Goal: Task Accomplishment & Management: Manage account settings

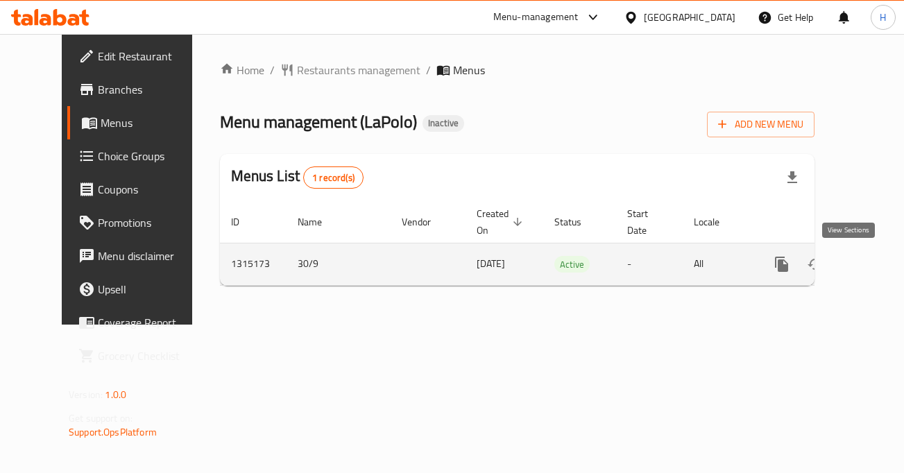
click at [874, 271] on icon "enhanced table" at bounding box center [882, 264] width 17 height 17
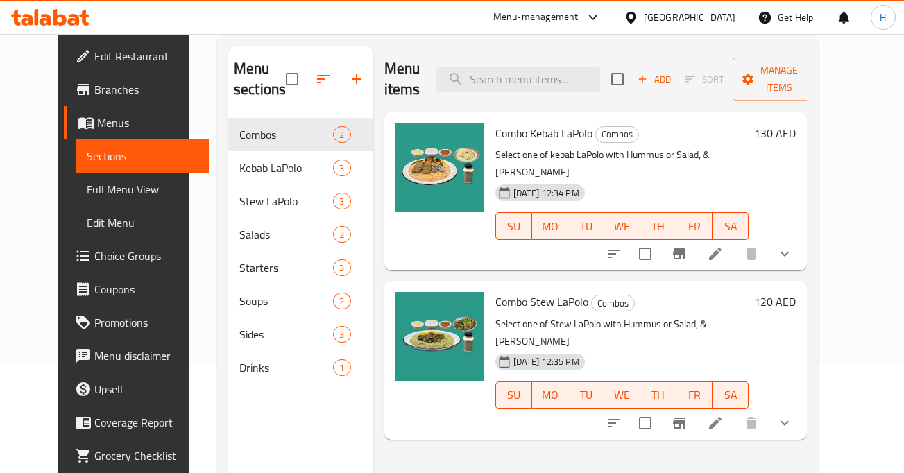
scroll to position [144, 0]
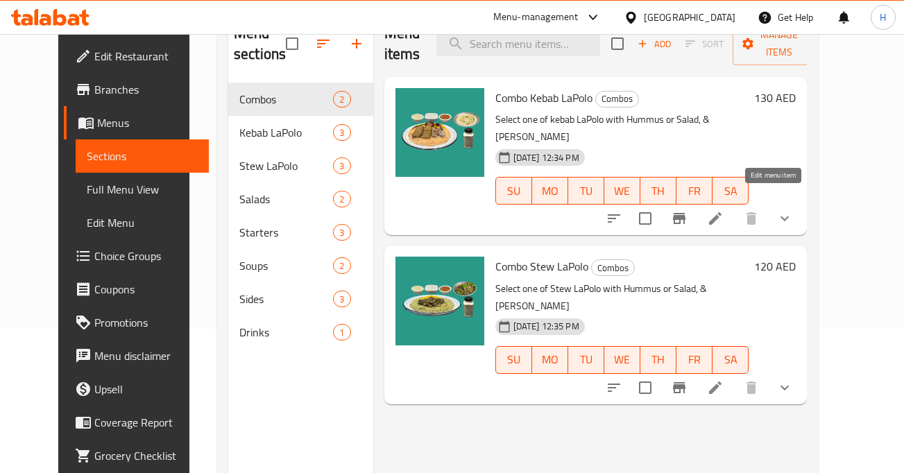
click at [724, 210] on icon at bounding box center [715, 218] width 17 height 17
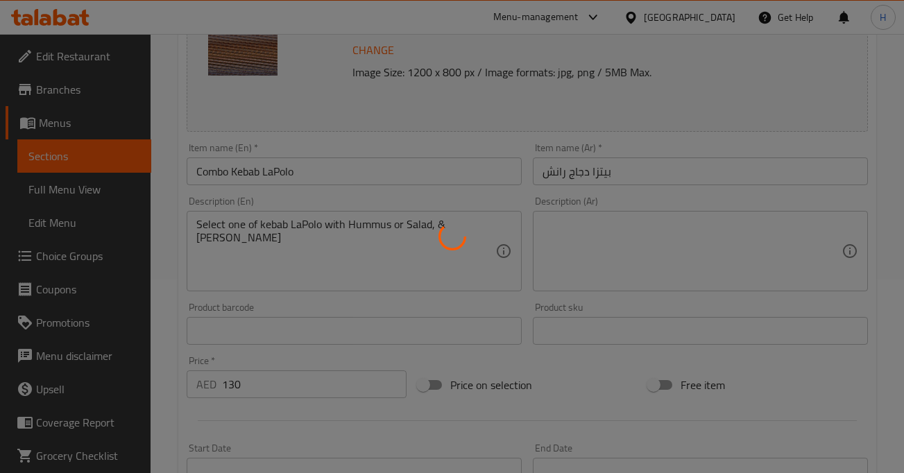
scroll to position [196, 0]
type input "اختيارك من"
type input "1"
type input "إختيارك من"
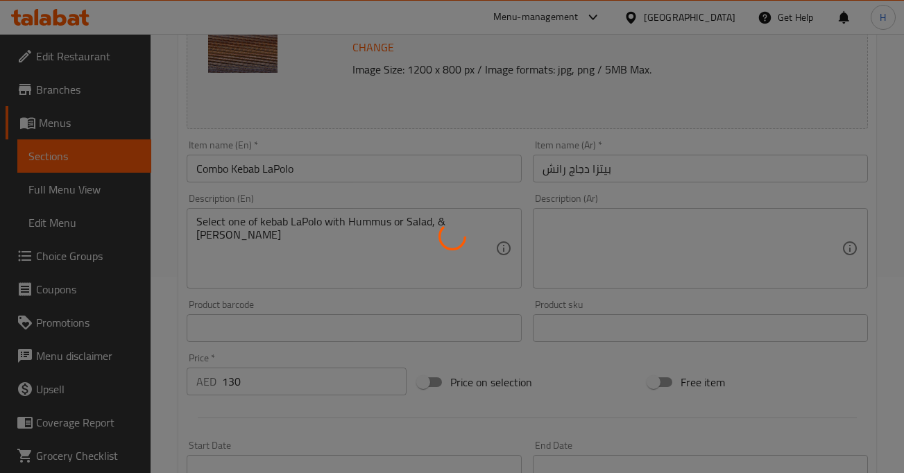
type input "1"
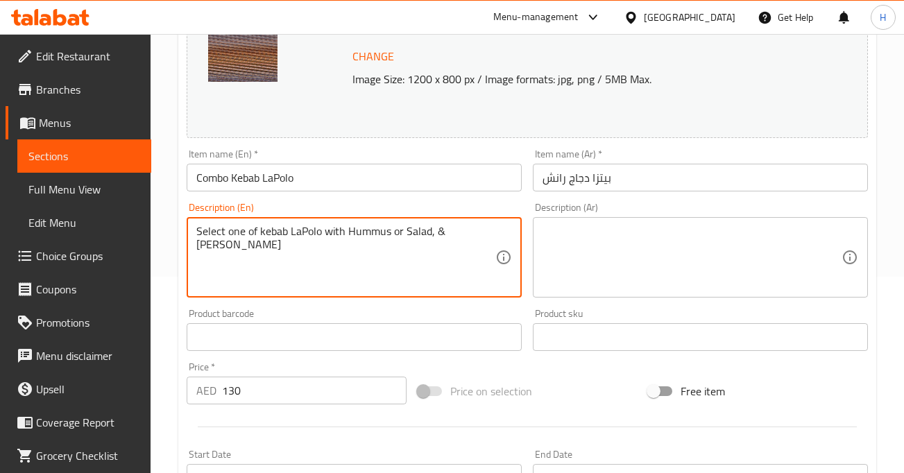
drag, startPoint x: 478, startPoint y: 233, endPoint x: 203, endPoint y: 207, distance: 276.0
click at [425, 180] on input "Combo Kebab LaPolo" at bounding box center [354, 178] width 335 height 28
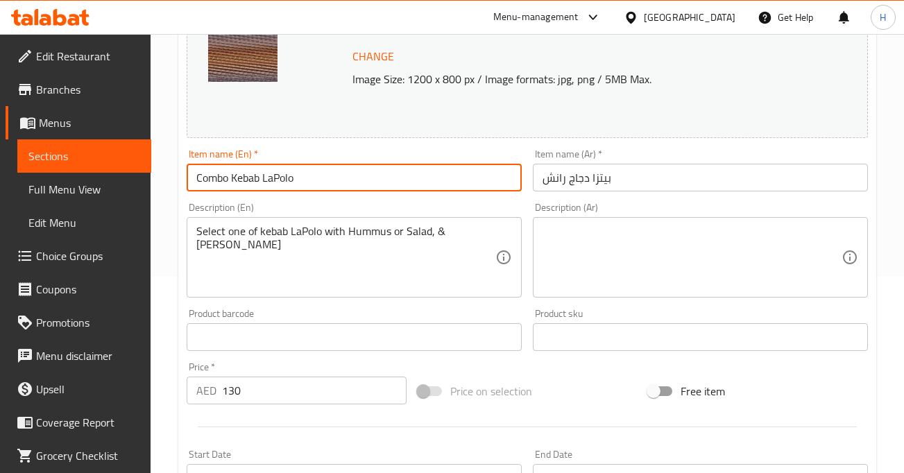
click at [634, 182] on input "بيتزا دجاج رانش" at bounding box center [700, 178] width 335 height 28
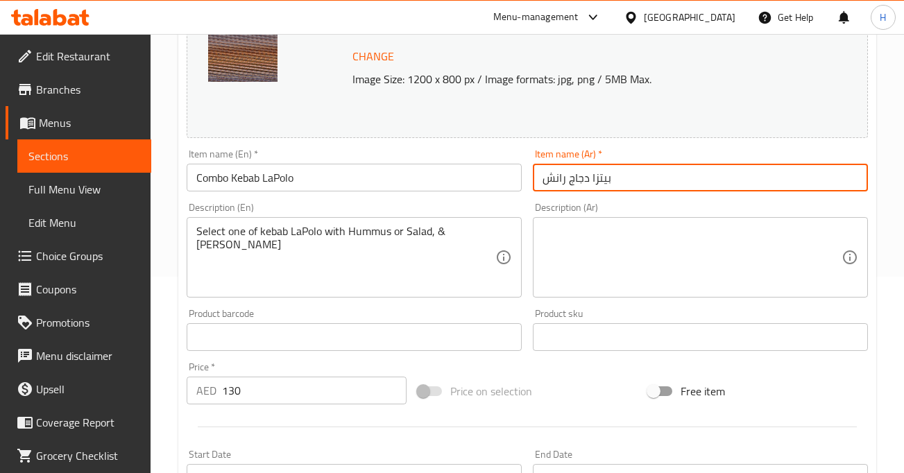
click at [634, 182] on input "بيتزا دجاج رانش" at bounding box center [700, 178] width 335 height 28
type input "كومبو كباب لابولو"
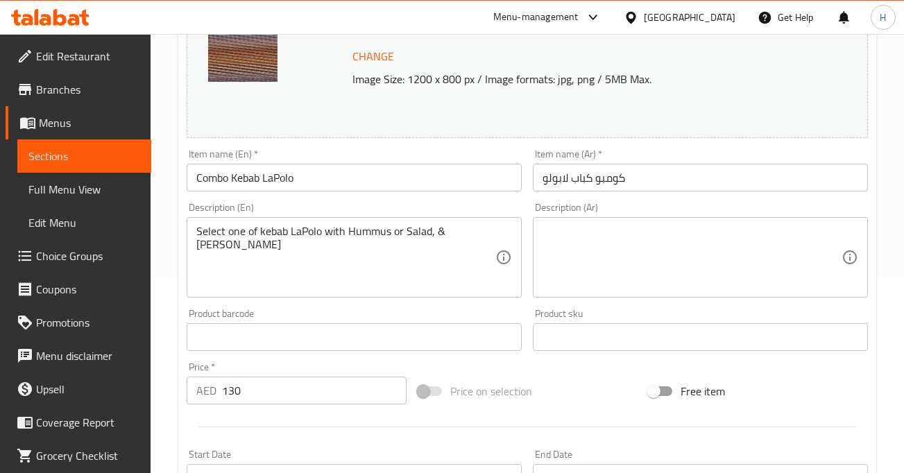
click at [637, 299] on div "Description (Ar) Description (Ar)" at bounding box center [700, 250] width 346 height 106
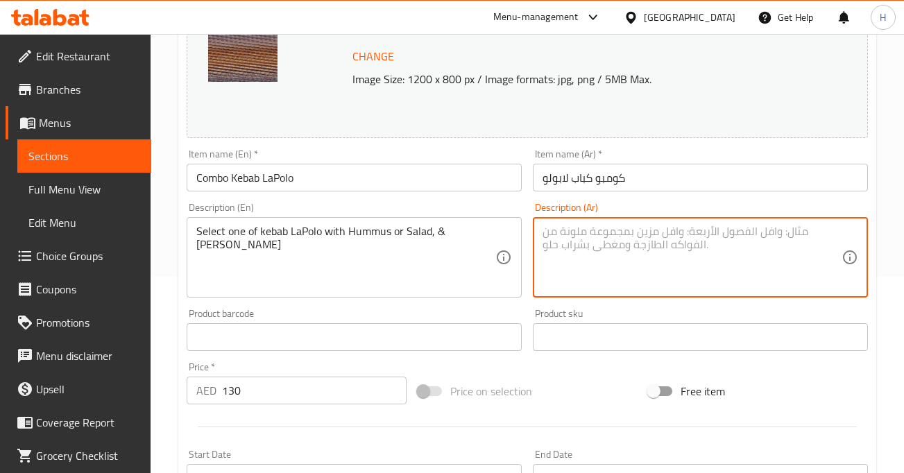
click at [620, 265] on textarea at bounding box center [692, 258] width 299 height 66
paste textarea "اختر [DATE] أطباق الكباب: لا بولو مع الحمص أو السلطة، ولبن."
click at [700, 234] on textarea "اختر [DATE] أطباق الكباب: لا بولو مع الحمص أو السلطة، ولبن." at bounding box center [692, 258] width 299 height 66
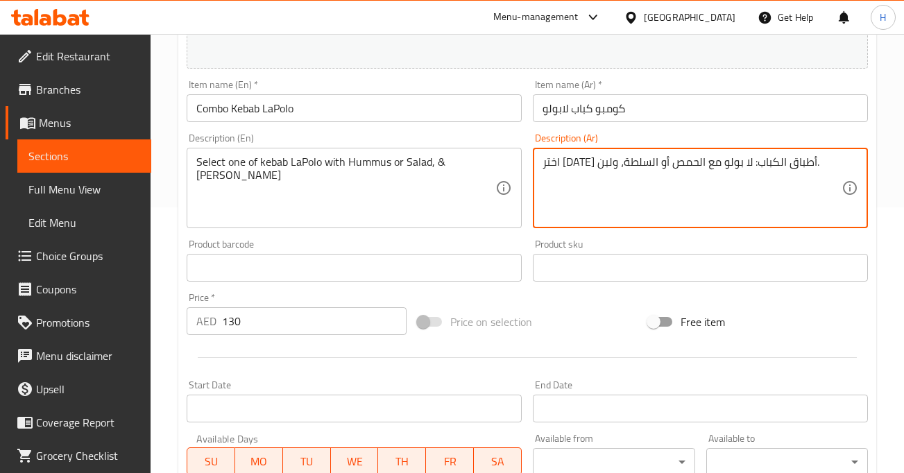
scroll to position [244, 0]
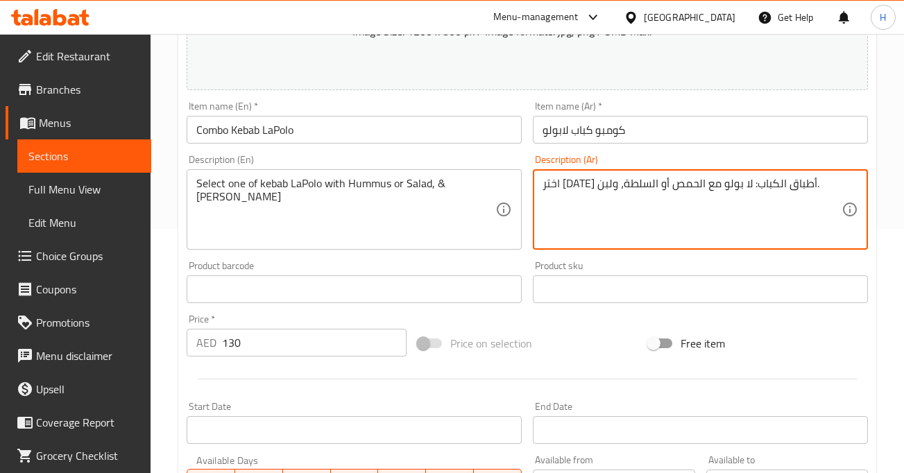
click at [686, 185] on textarea "اختر [DATE] أطباق الكباب: لا بولو مع الحمص أو السلطة، ولبن." at bounding box center [692, 210] width 299 height 66
click at [697, 183] on textarea "اختر [DATE] أطباق الكباب: لابولو مع الحمص أو السلطة، ولبن." at bounding box center [692, 210] width 299 height 66
click at [718, 184] on textarea "اختر [DATE] أطباق الكباب لابولو مع الحمص أو السلطة، ولبن." at bounding box center [692, 210] width 299 height 66
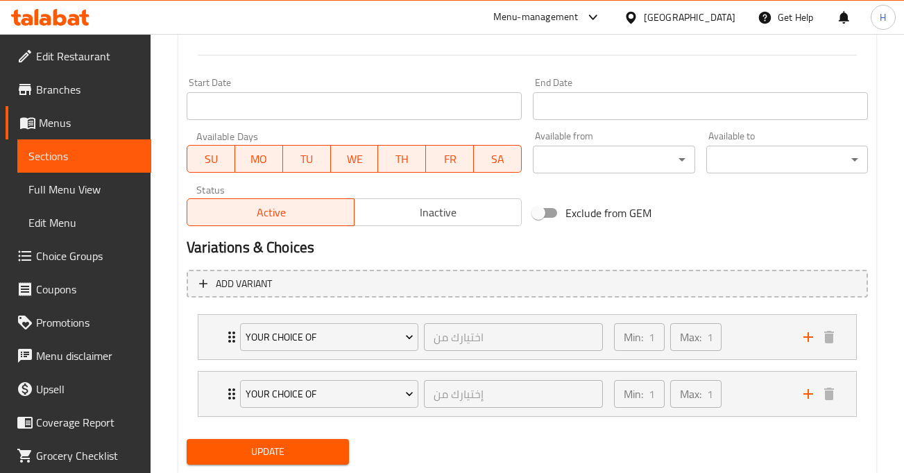
scroll to position [607, 0]
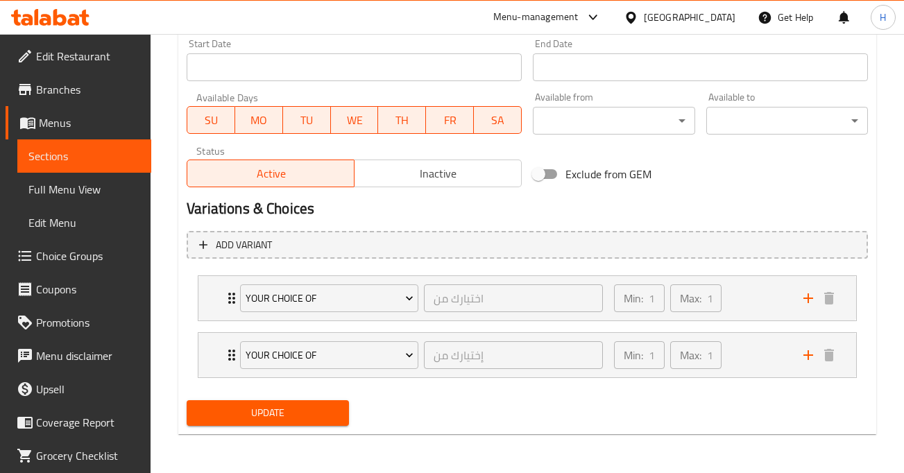
type textarea "اختر [DATE] أطباق كباب لابولو مع الحمص أو السلطة، ولبن."
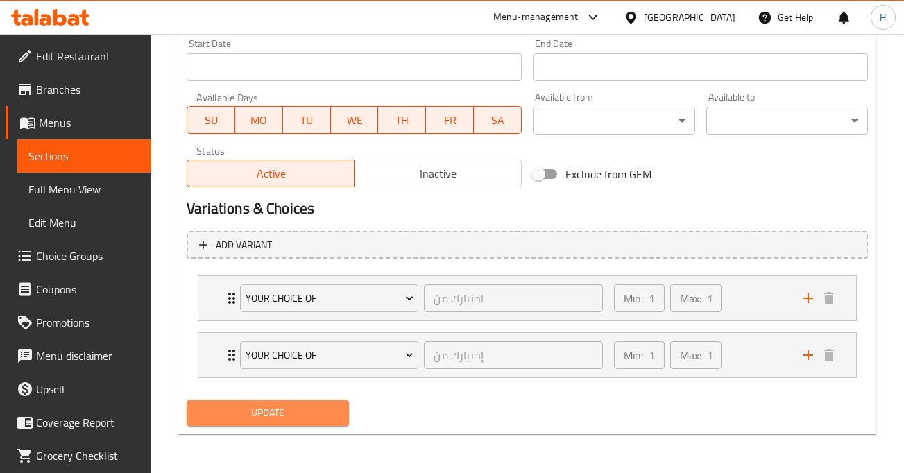
click at [269, 410] on span "Update" at bounding box center [267, 413] width 139 height 17
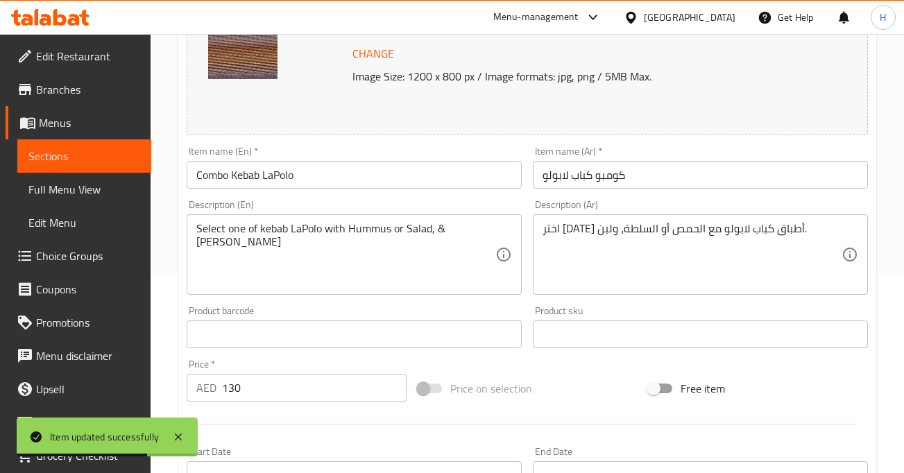
scroll to position [0, 0]
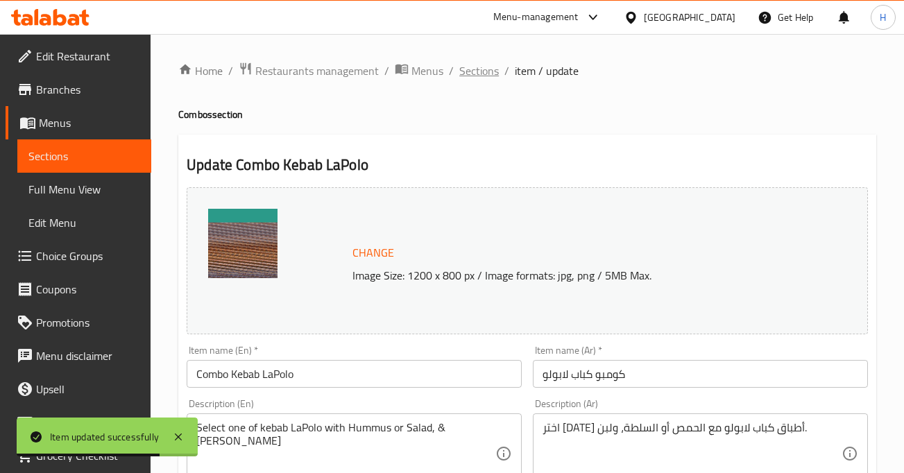
click at [479, 73] on span "Sections" at bounding box center [479, 70] width 40 height 17
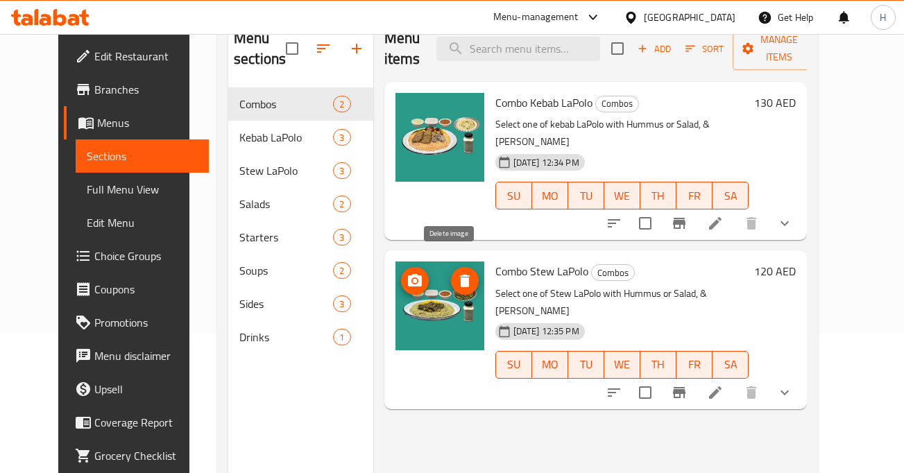
scroll to position [159, 0]
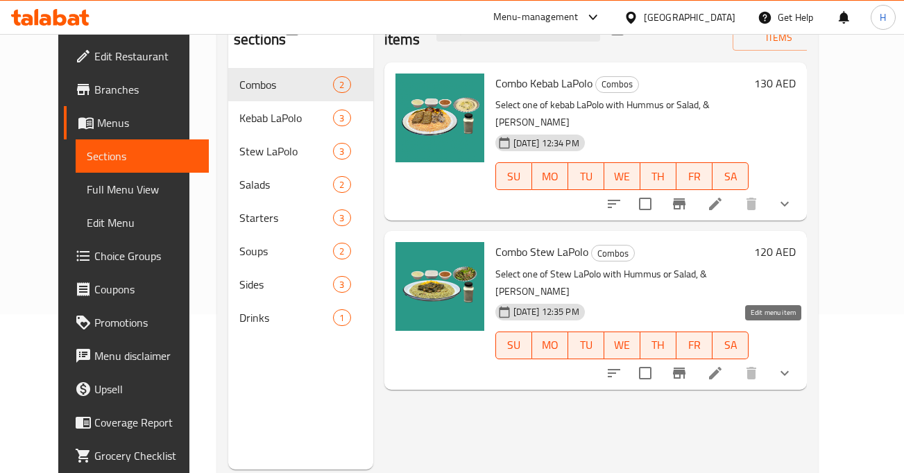
click at [724, 365] on icon at bounding box center [715, 373] width 17 height 17
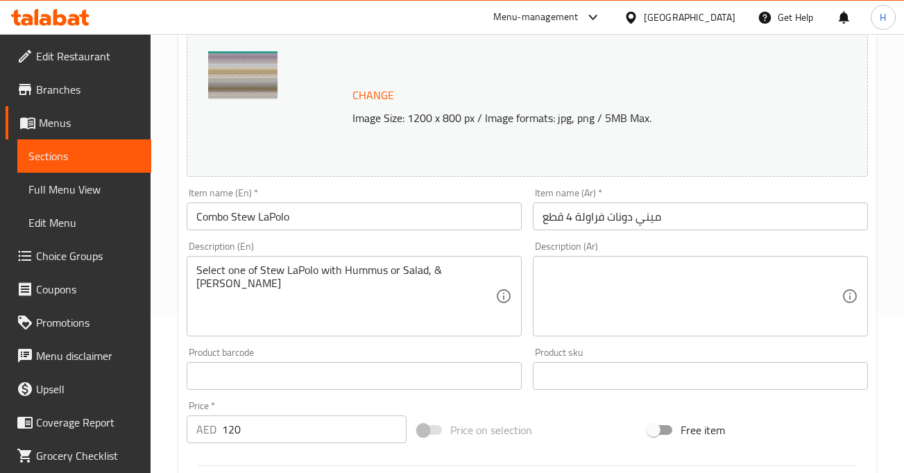
scroll to position [169, 0]
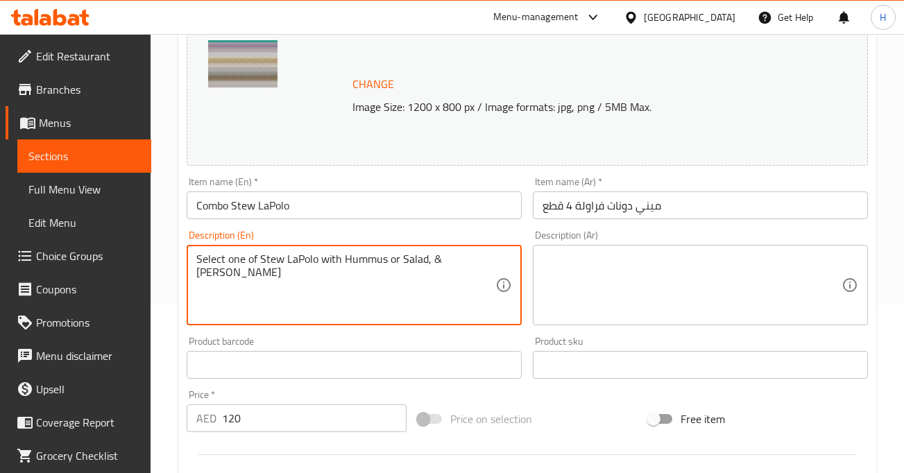
drag, startPoint x: 481, startPoint y: 270, endPoint x: 245, endPoint y: 230, distance: 239.2
click at [412, 263] on textarea "Select one of Stew LaPolo with Hummus or Salad, & [PERSON_NAME]" at bounding box center [345, 286] width 299 height 66
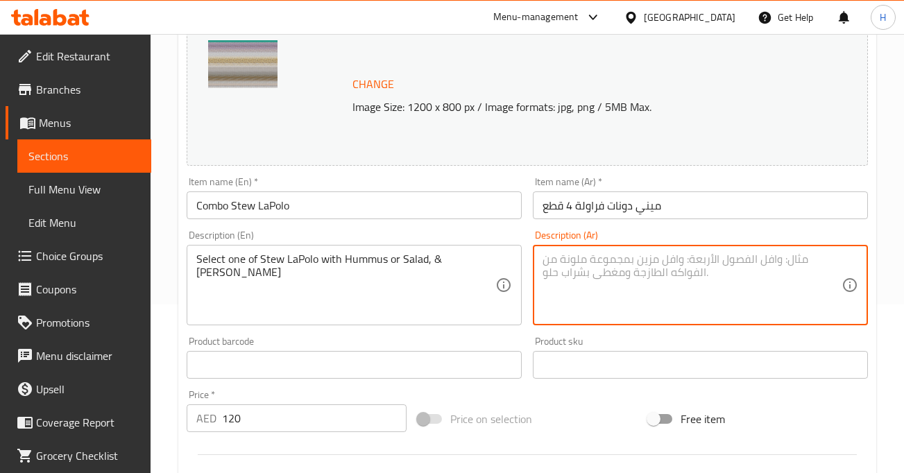
click at [599, 253] on textarea at bounding box center [692, 286] width 299 height 66
paste textarea "اختر [DATE] أطباق اليخنة لا بولو مع الحمص أو السلطة، ولبن."
type textarea "اختر [DATE] أطباق اليخنة لا بولو مع الحمص أو السلطة، ولبن."
click at [330, 214] on input "Combo Stew LaPolo" at bounding box center [354, 206] width 335 height 28
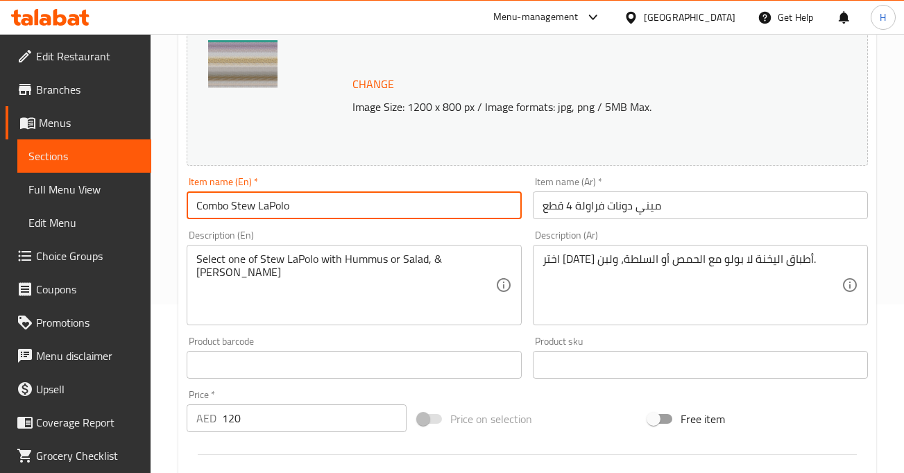
click at [330, 214] on input "Combo Stew LaPolo" at bounding box center [354, 206] width 335 height 28
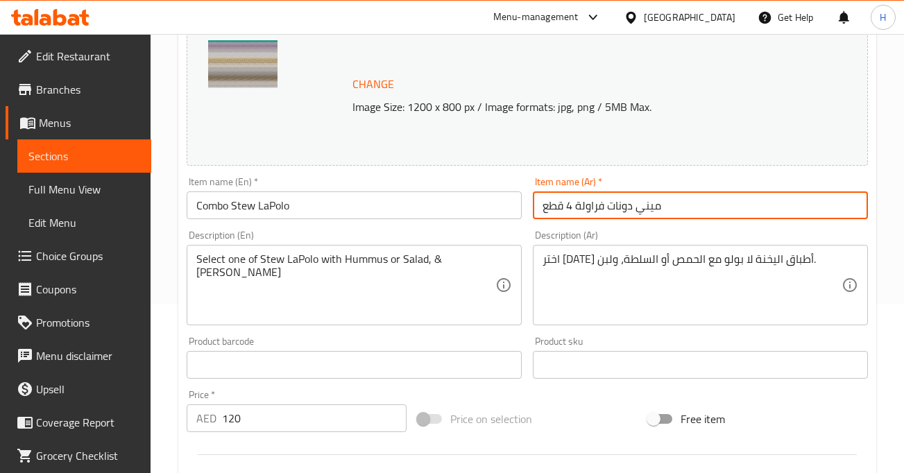
click at [579, 196] on input "ميني دونات فراولة 4 قطع" at bounding box center [700, 206] width 335 height 28
paste input "ومبو يخنة لا بولو"
click at [561, 207] on input "كومبو يخنة لا بولو" at bounding box center [700, 206] width 335 height 28
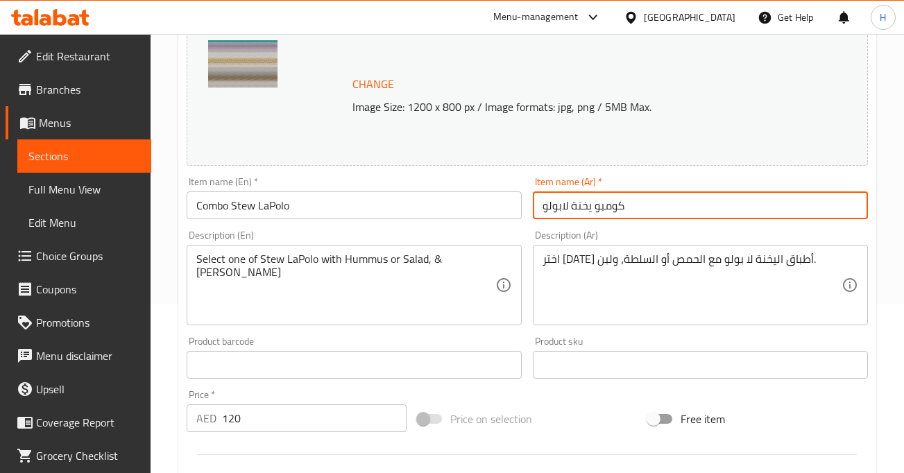
type input "كومبو يخنة لابولو"
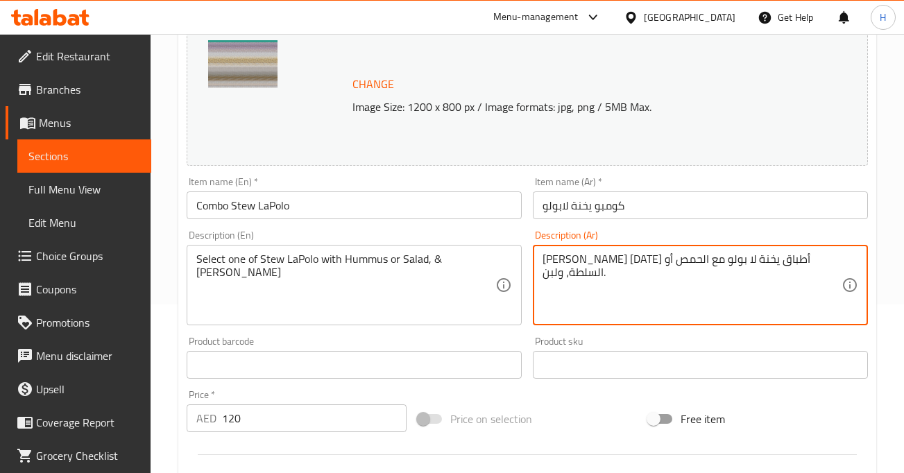
click at [687, 260] on textarea "[PERSON_NAME] [DATE] أطباق يخنة لا بولو مع الحمص أو السلطة، ولبن." at bounding box center [692, 286] width 299 height 66
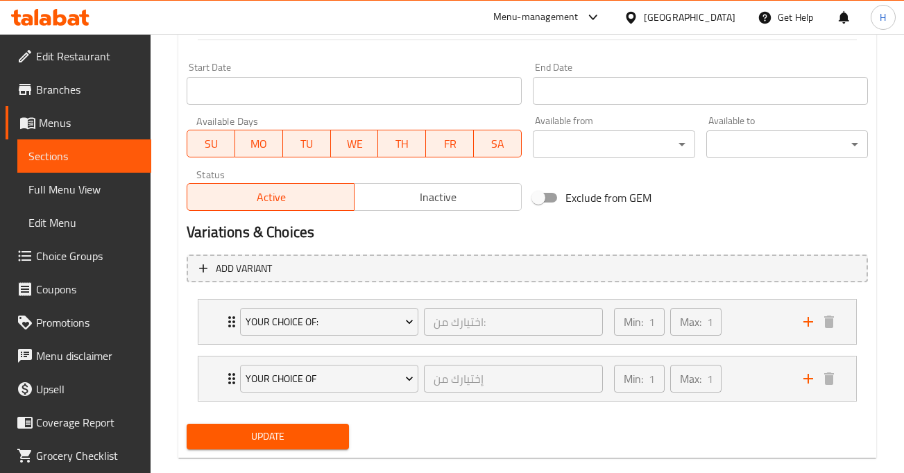
scroll to position [599, 0]
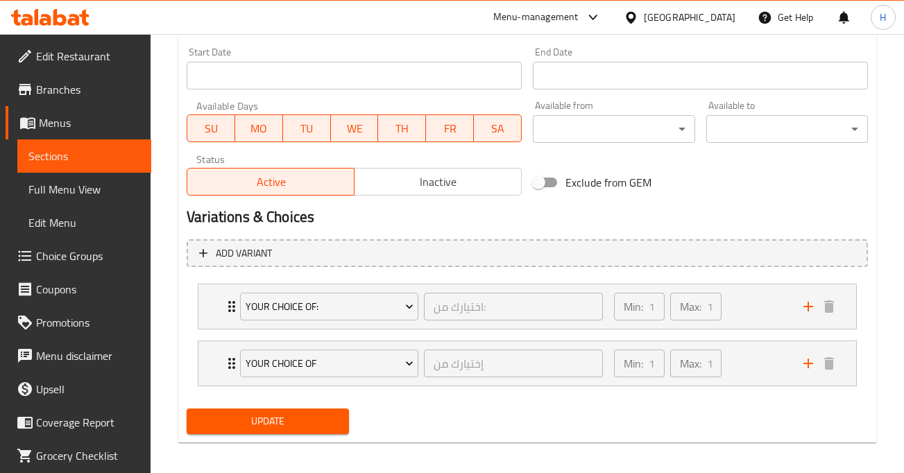
type textarea "[PERSON_NAME] [DATE] أطباق يخنة لابولو مع الحمص أو السلطة، ولبن."
click at [330, 426] on span "Update" at bounding box center [267, 421] width 139 height 17
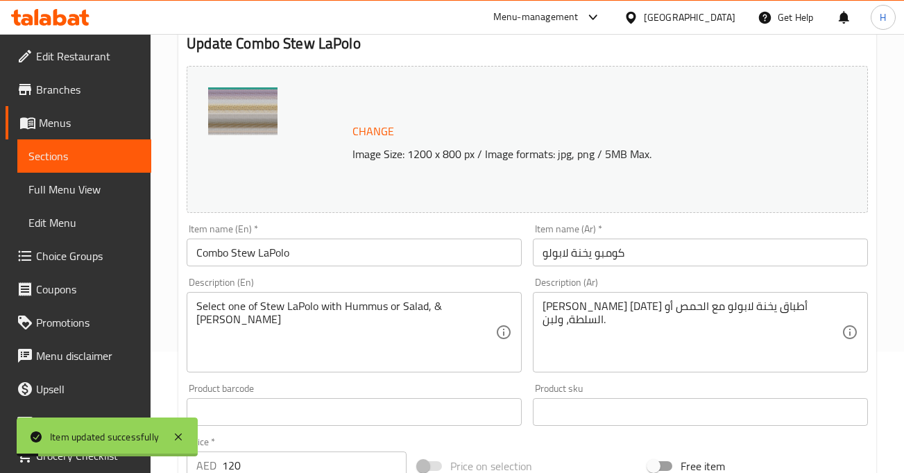
scroll to position [0, 0]
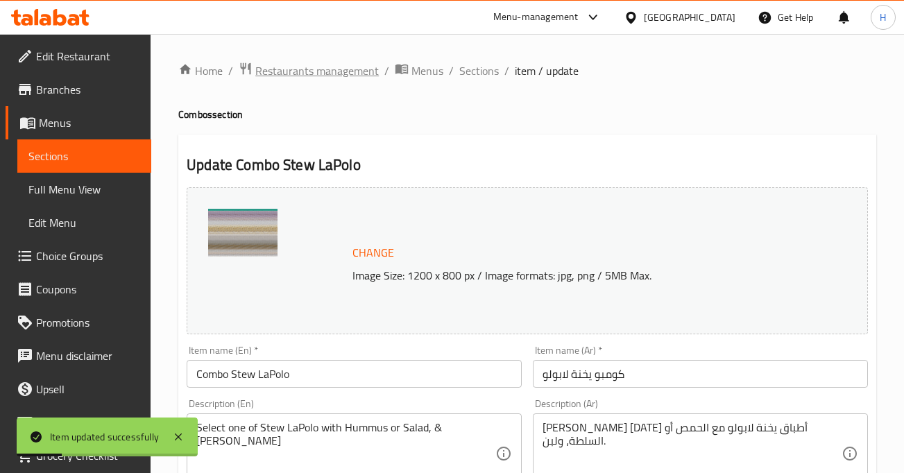
click at [326, 74] on span "Restaurants management" at bounding box center [317, 70] width 124 height 17
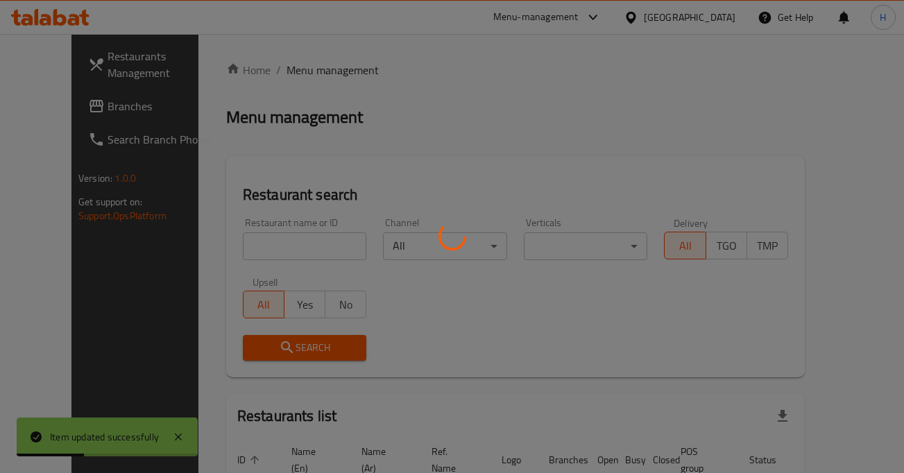
click at [205, 77] on div at bounding box center [452, 236] width 904 height 473
click at [203, 71] on div at bounding box center [452, 236] width 904 height 473
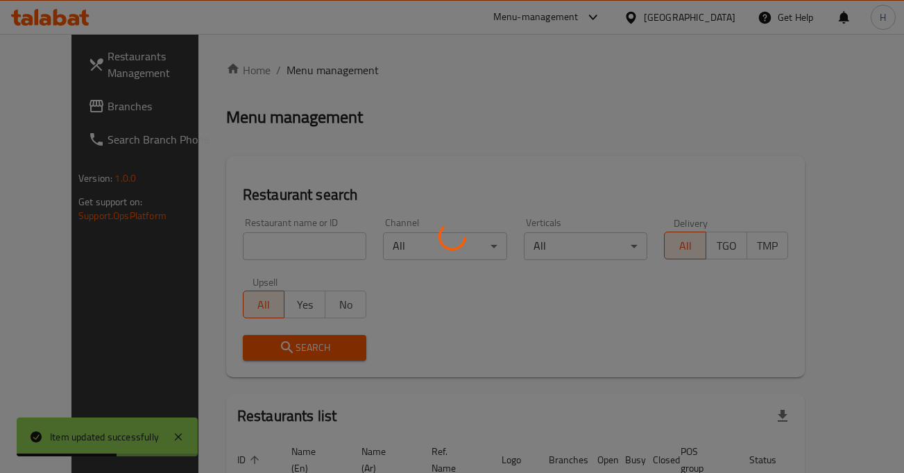
click at [333, 103] on div at bounding box center [452, 236] width 904 height 473
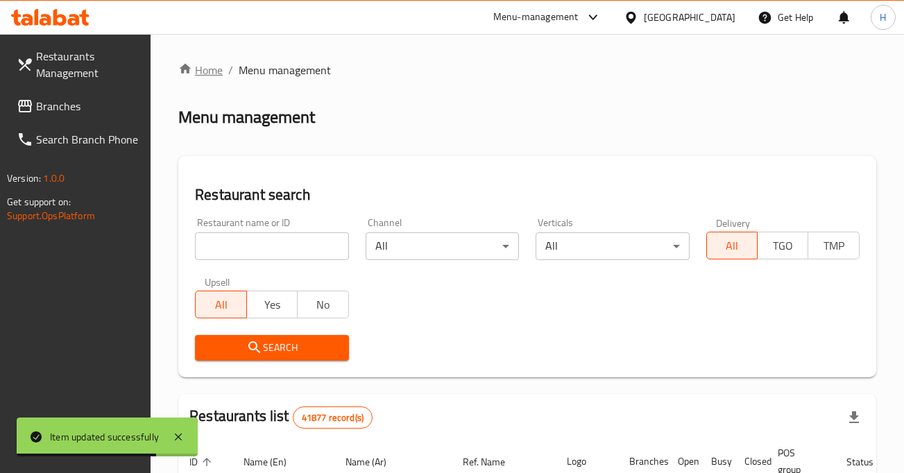
click at [204, 76] on link "Home" at bounding box center [200, 70] width 44 height 17
